Goal: Information Seeking & Learning: Learn about a topic

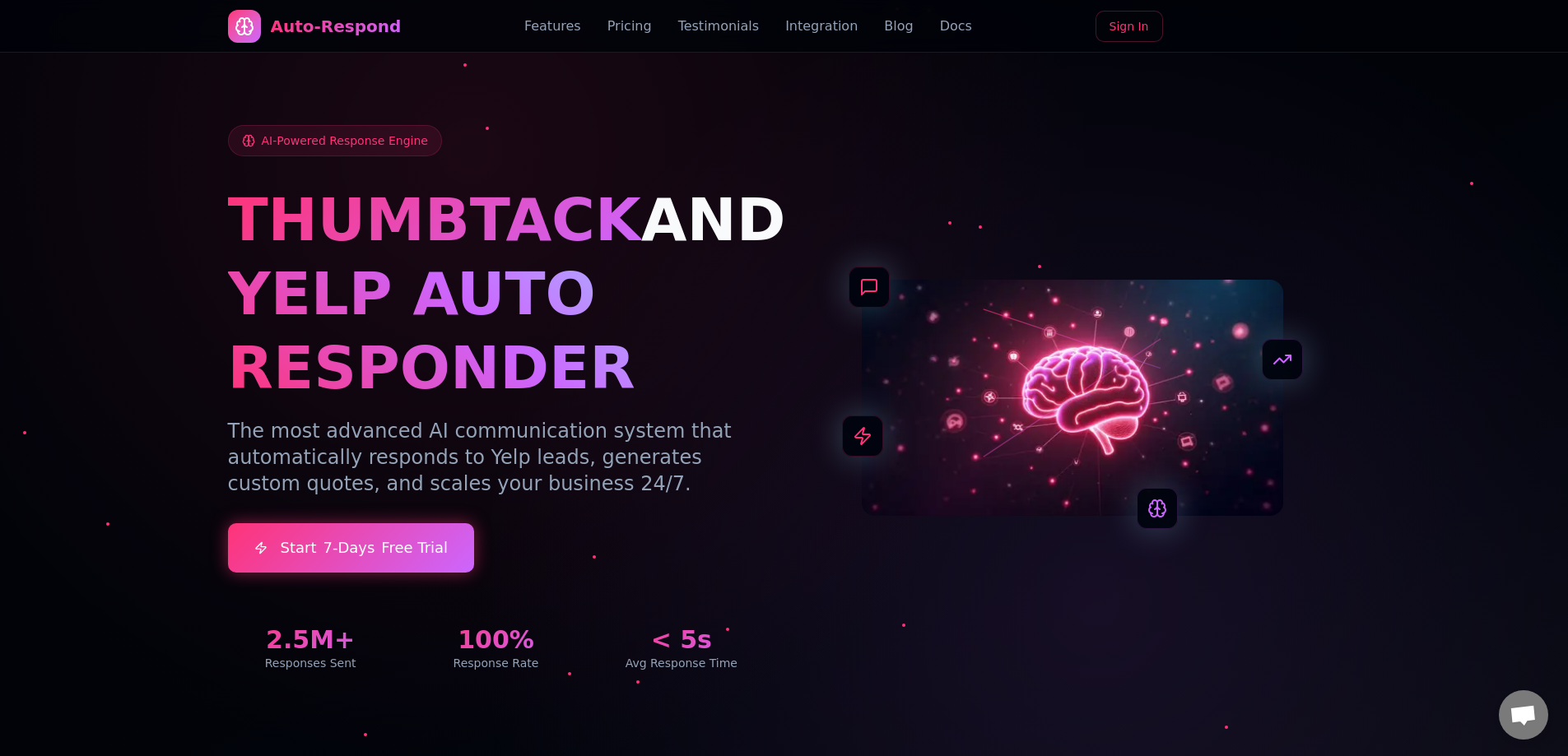
scroll to position [6001, 0]
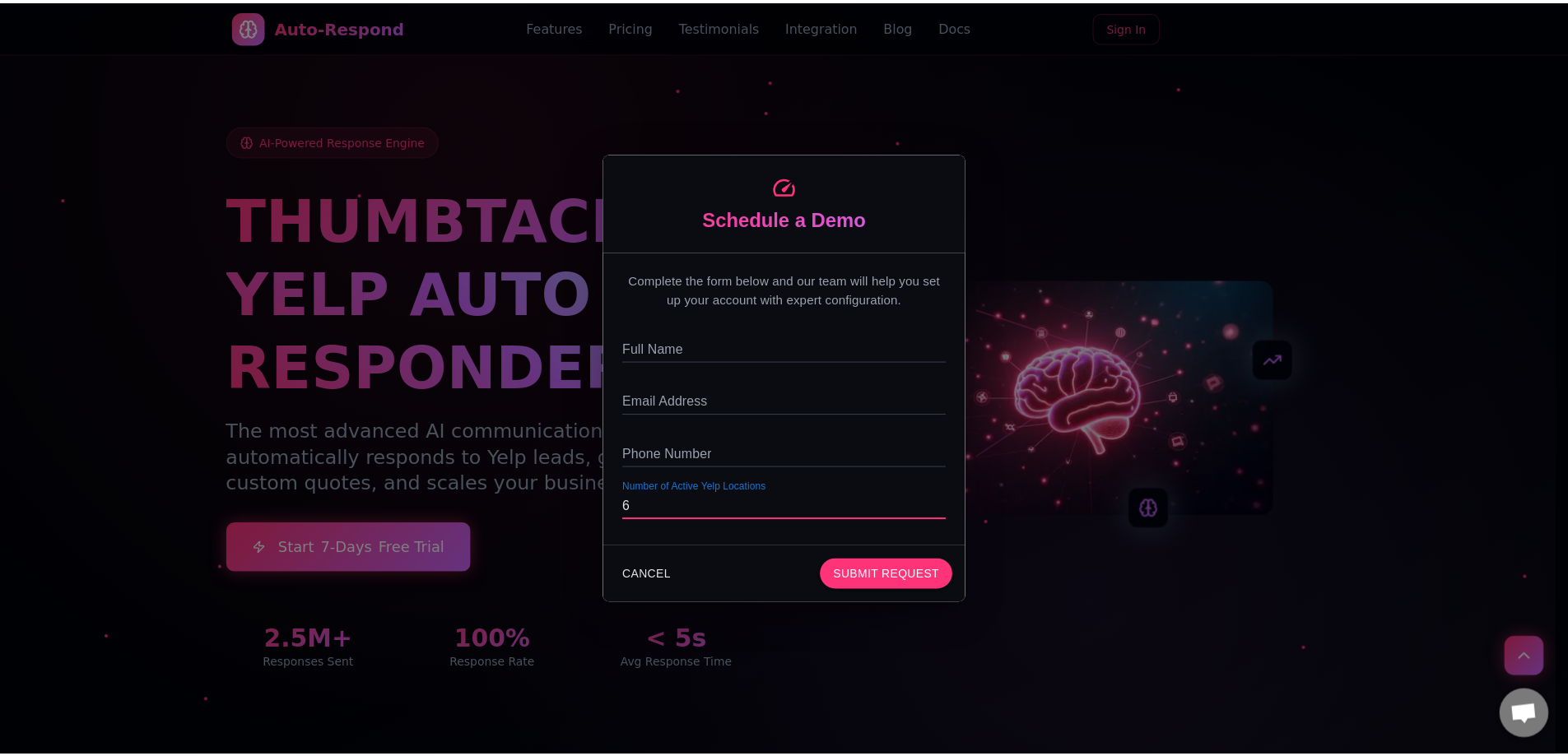
scroll to position [6248, 0]
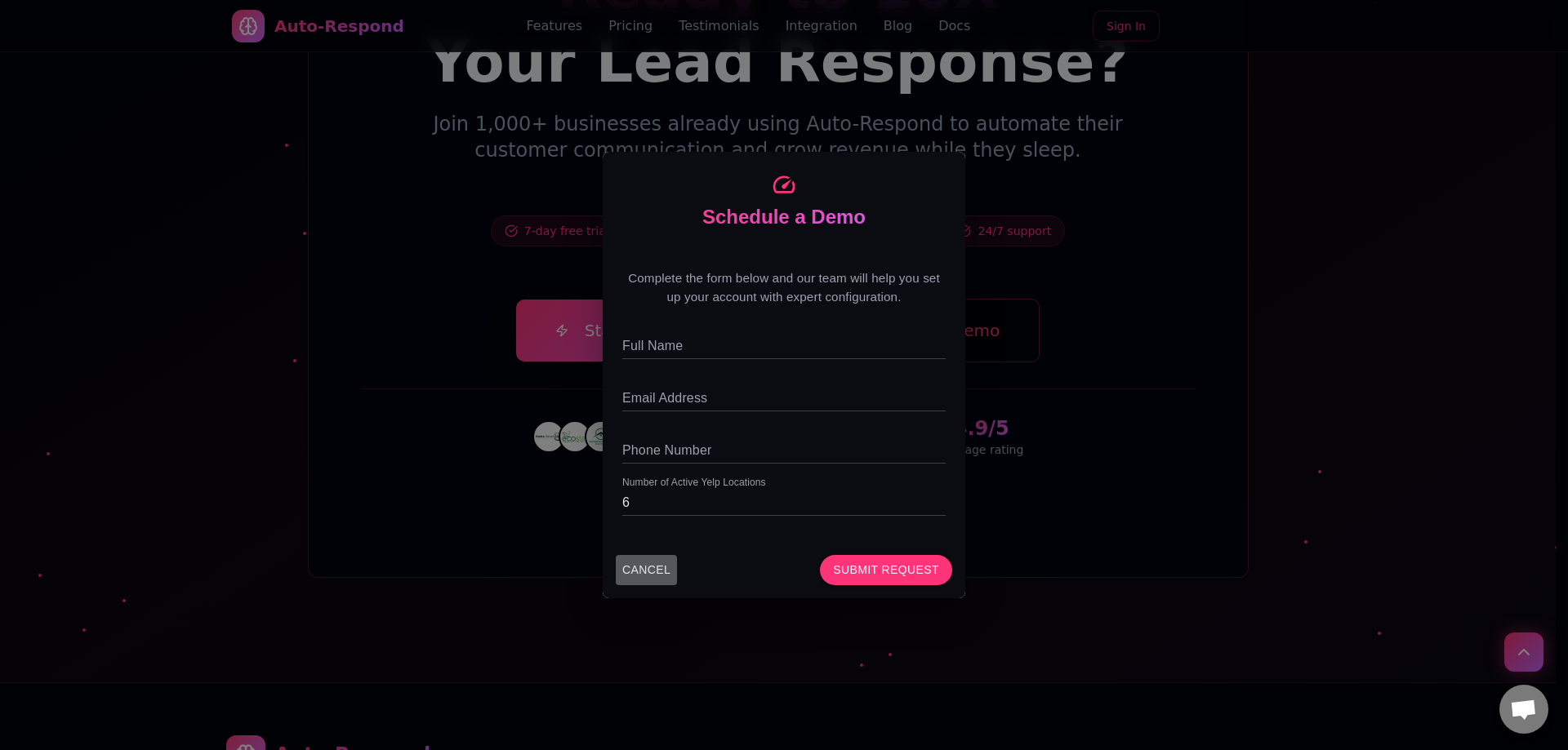
click at [648, 561] on button "CANCEL" at bounding box center [646, 570] width 61 height 30
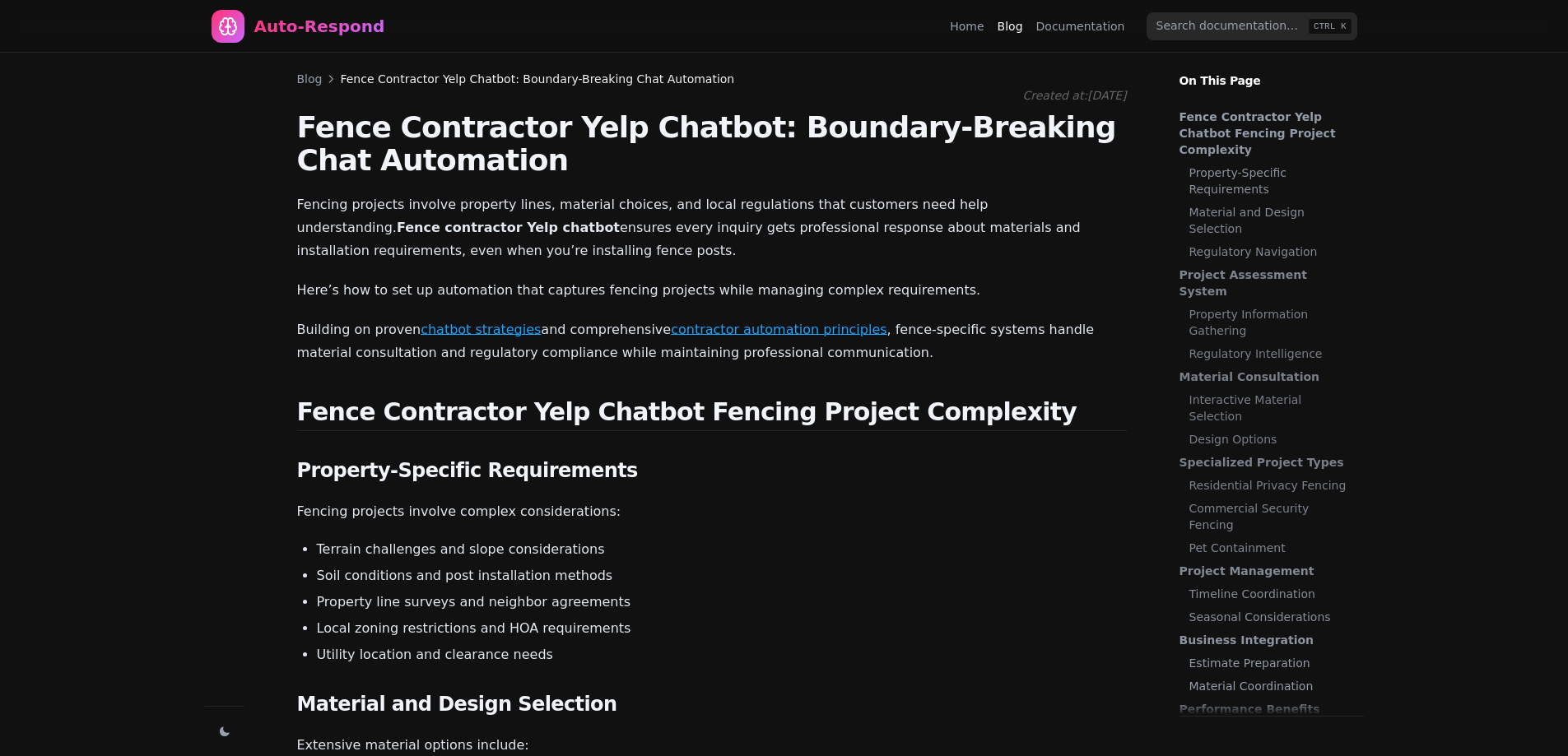
scroll to position [2777, 0]
